Goal: Navigation & Orientation: Find specific page/section

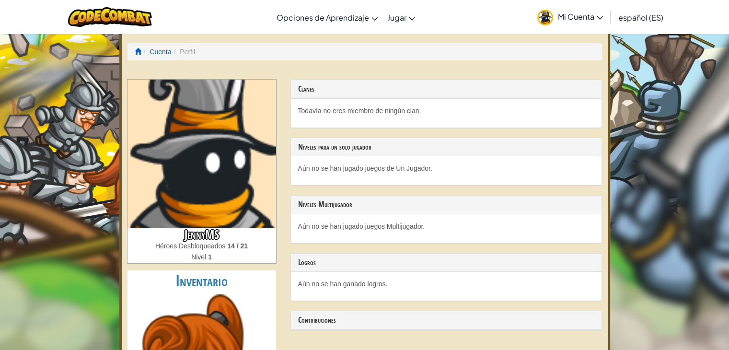
click at [581, 15] on span "Mi Cuenta" at bounding box center [580, 17] width 45 height 10
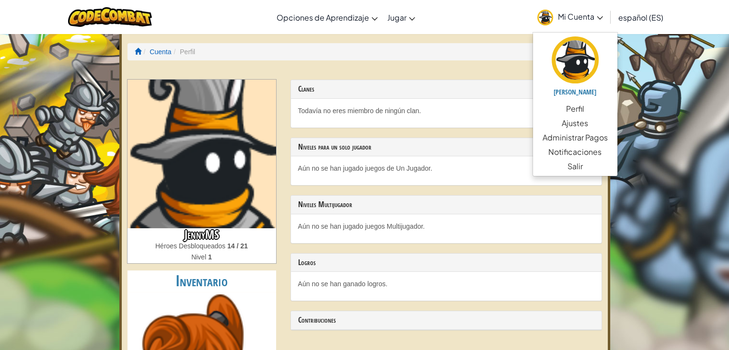
click at [493, 144] on h3 "Niveles para un solo jugador" at bounding box center [446, 147] width 296 height 9
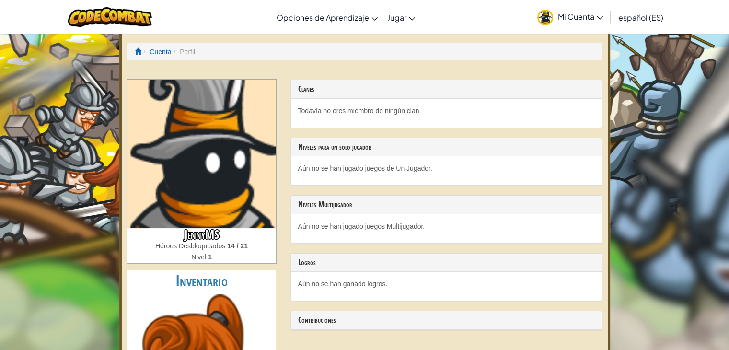
click at [191, 50] on li "Perfil" at bounding box center [183, 52] width 24 height 10
click at [186, 53] on li "Perfil" at bounding box center [183, 52] width 24 height 10
click at [163, 50] on link "Cuenta" at bounding box center [161, 52] width 22 height 8
